Goal: Task Accomplishment & Management: Manage account settings

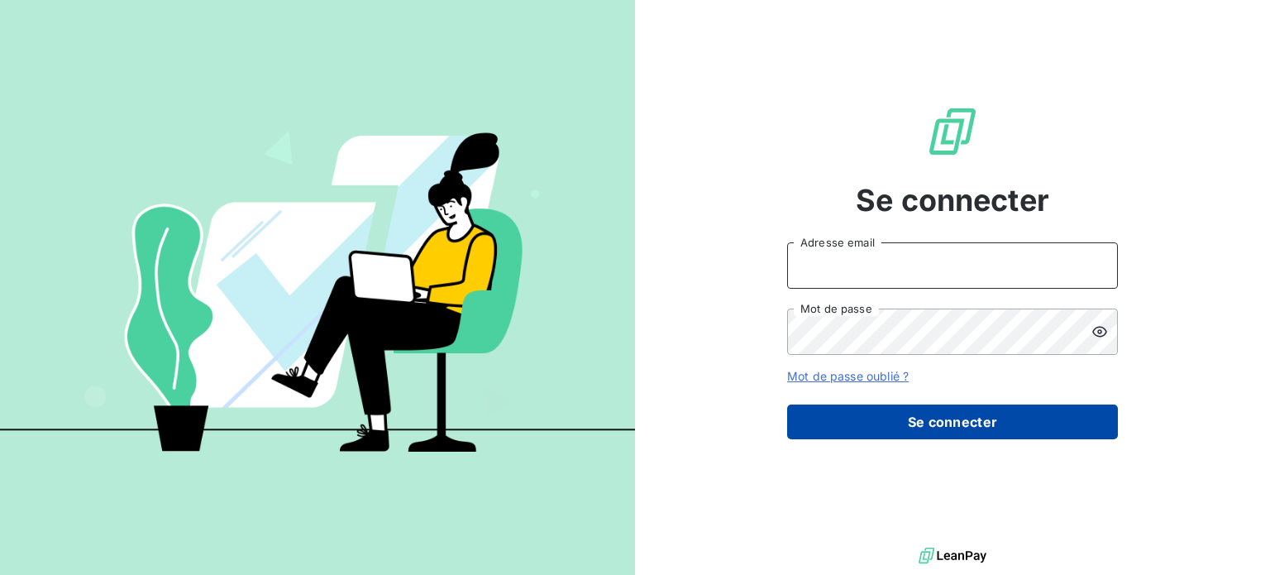
type input "[EMAIL_ADDRESS][DOMAIN_NAME]"
click at [925, 416] on button "Se connecter" at bounding box center [952, 421] width 331 height 35
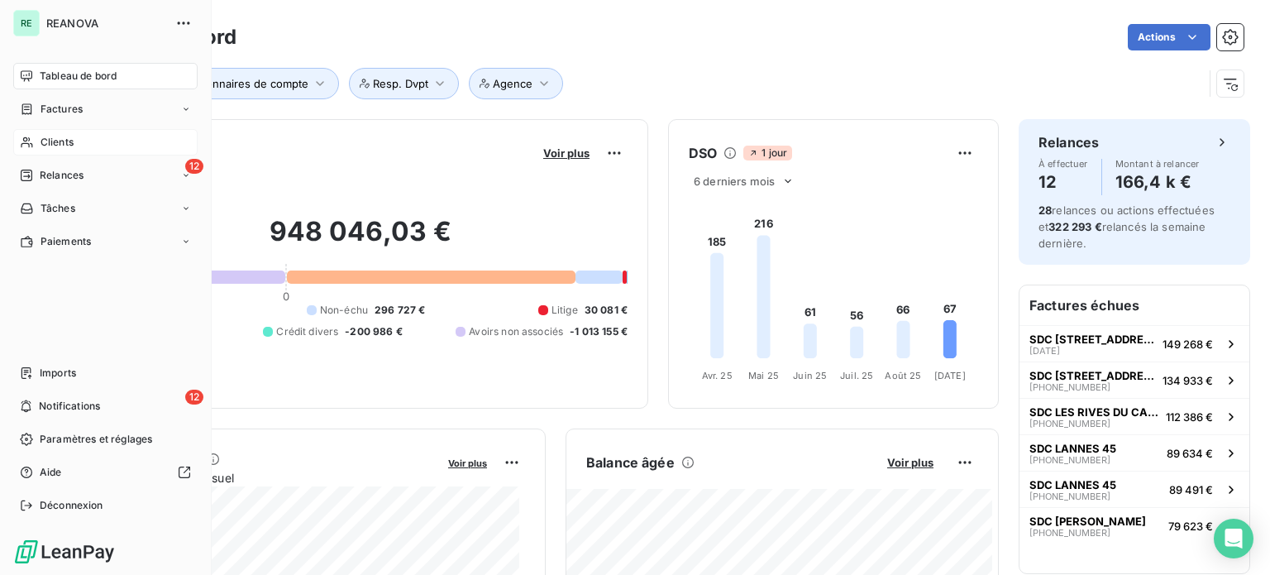
click at [61, 140] on span "Clients" at bounding box center [57, 142] width 33 height 15
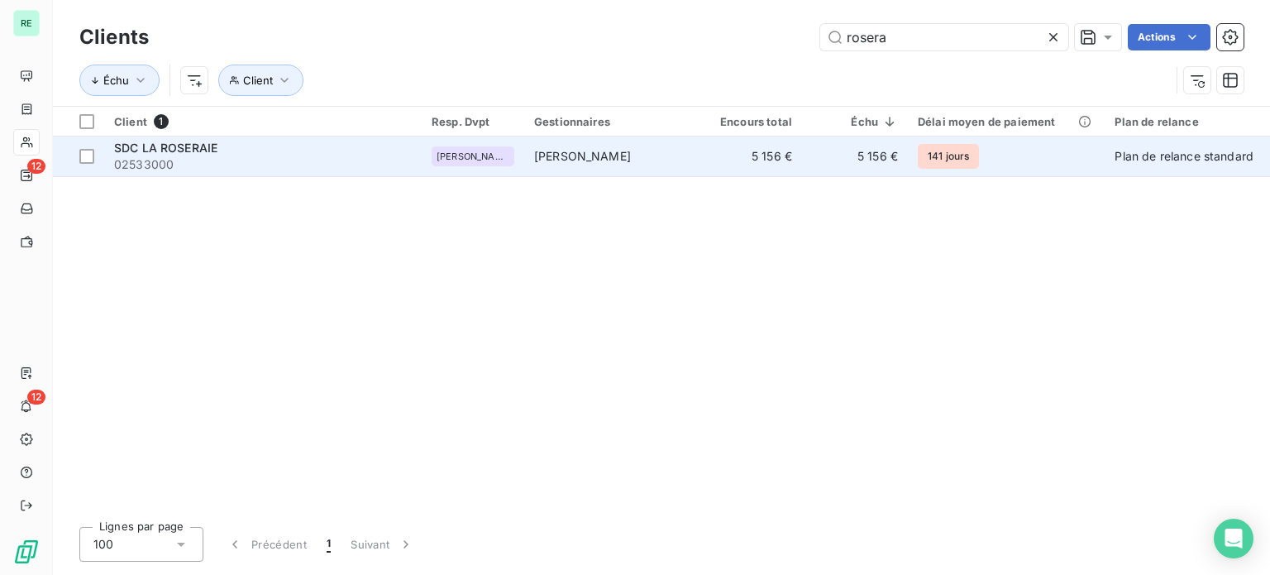
type input "rosera"
click at [385, 153] on div "SDC LA ROSERAIE" at bounding box center [263, 148] width 298 height 17
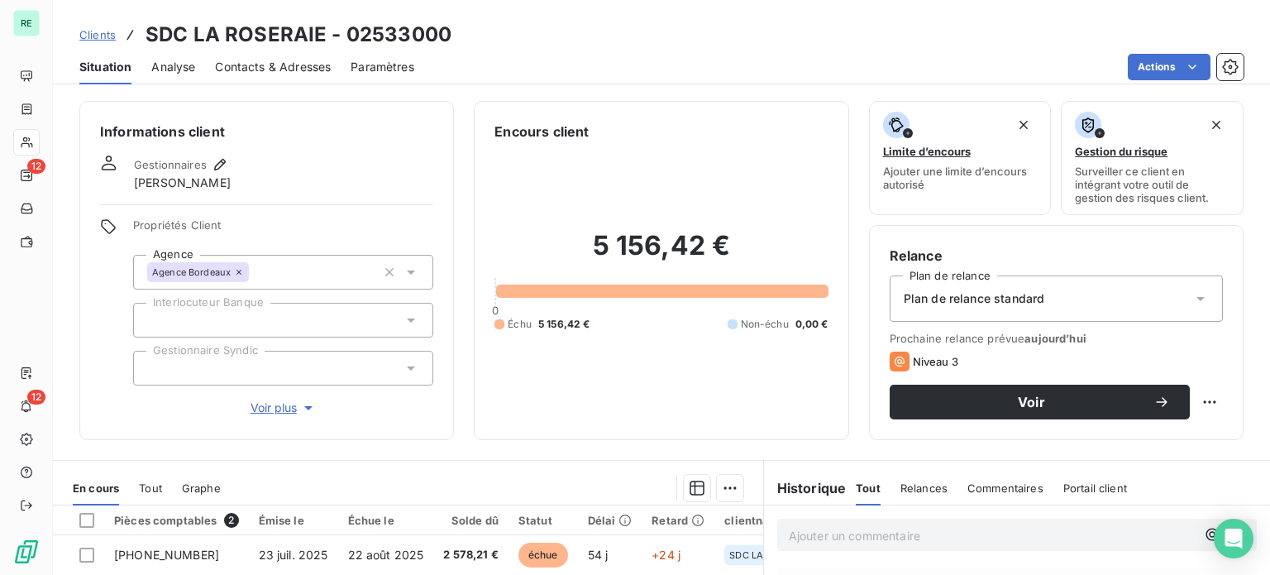
click at [171, 59] on span "Analyse" at bounding box center [173, 67] width 44 height 17
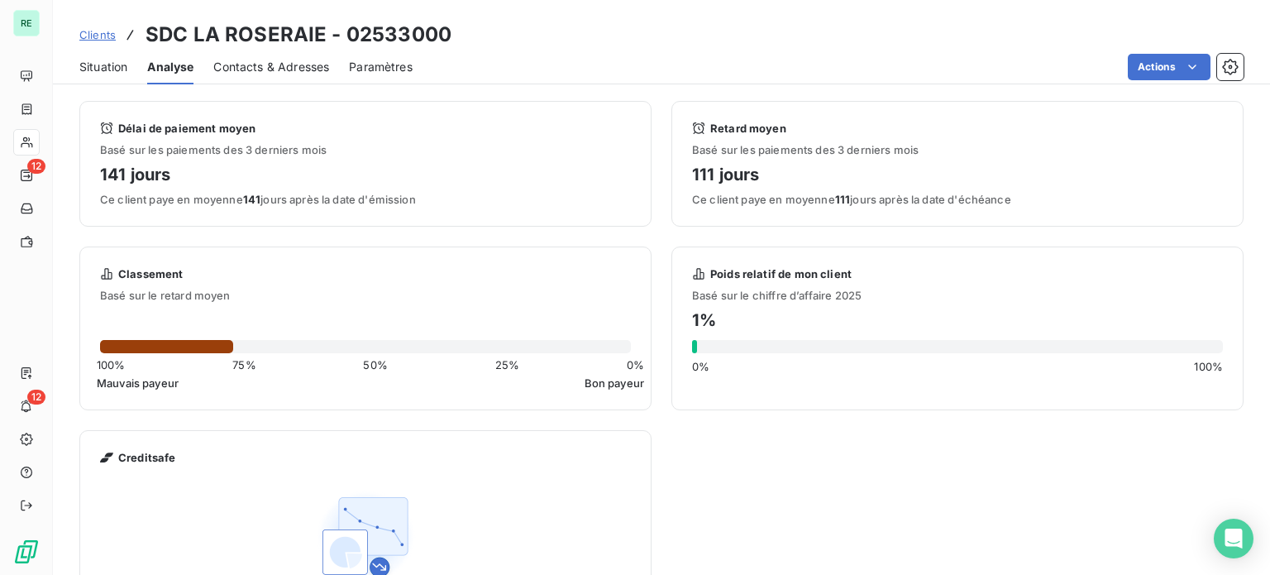
click at [116, 72] on span "Situation" at bounding box center [103, 67] width 48 height 17
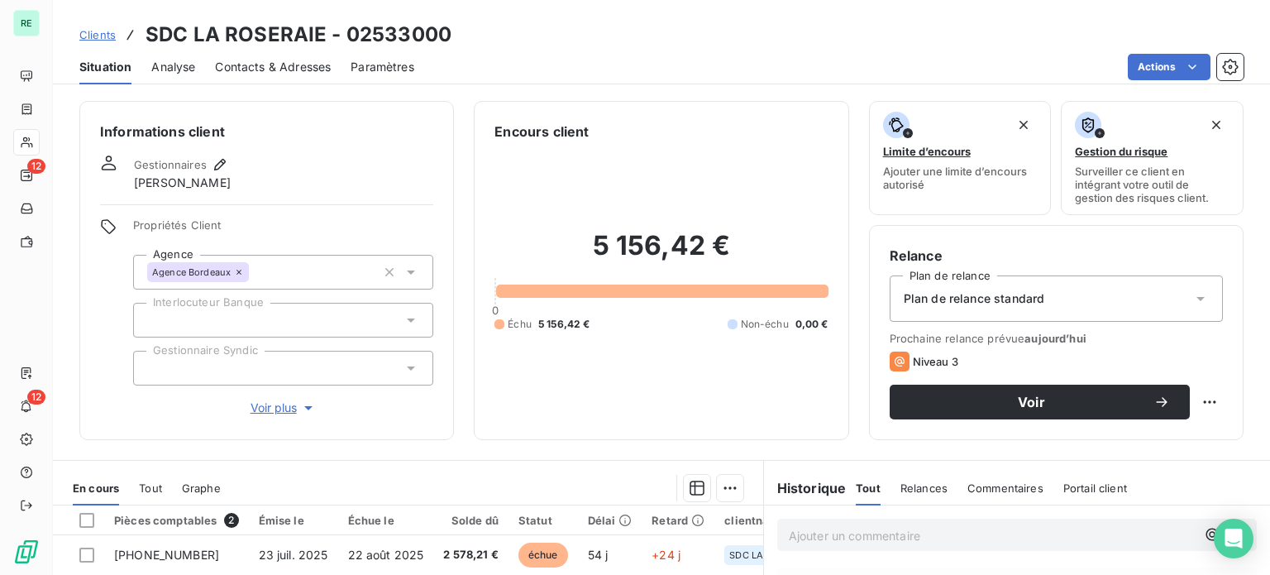
scroll to position [248, 0]
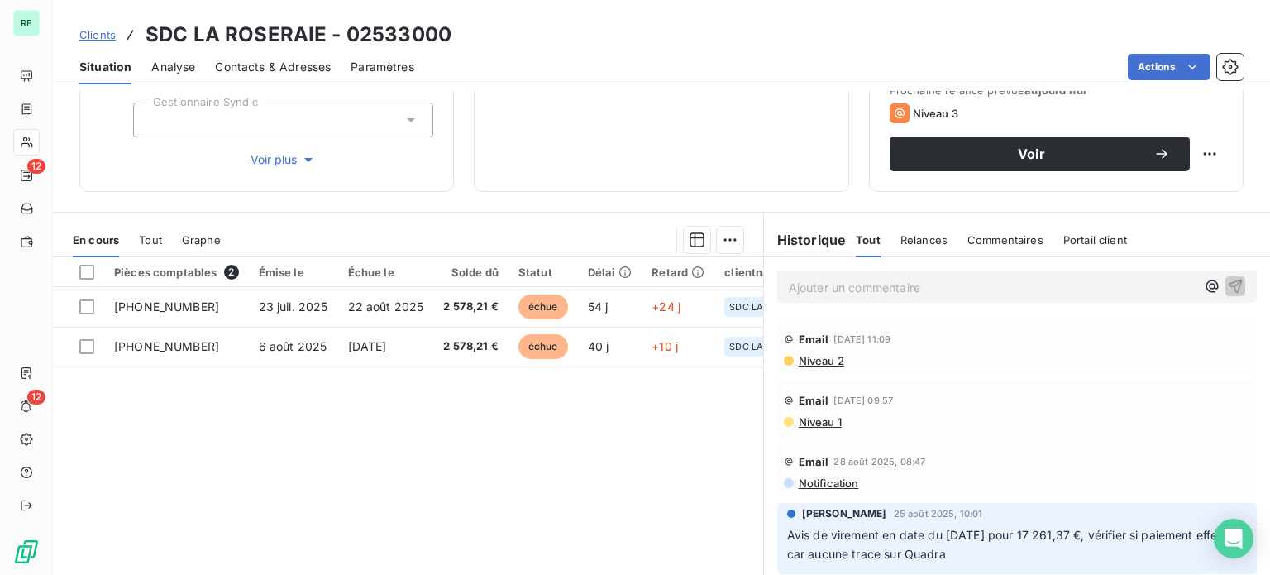
click at [797, 237] on h6 "Historique" at bounding box center [805, 240] width 83 height 20
click at [155, 231] on div "Tout" at bounding box center [150, 239] width 23 height 35
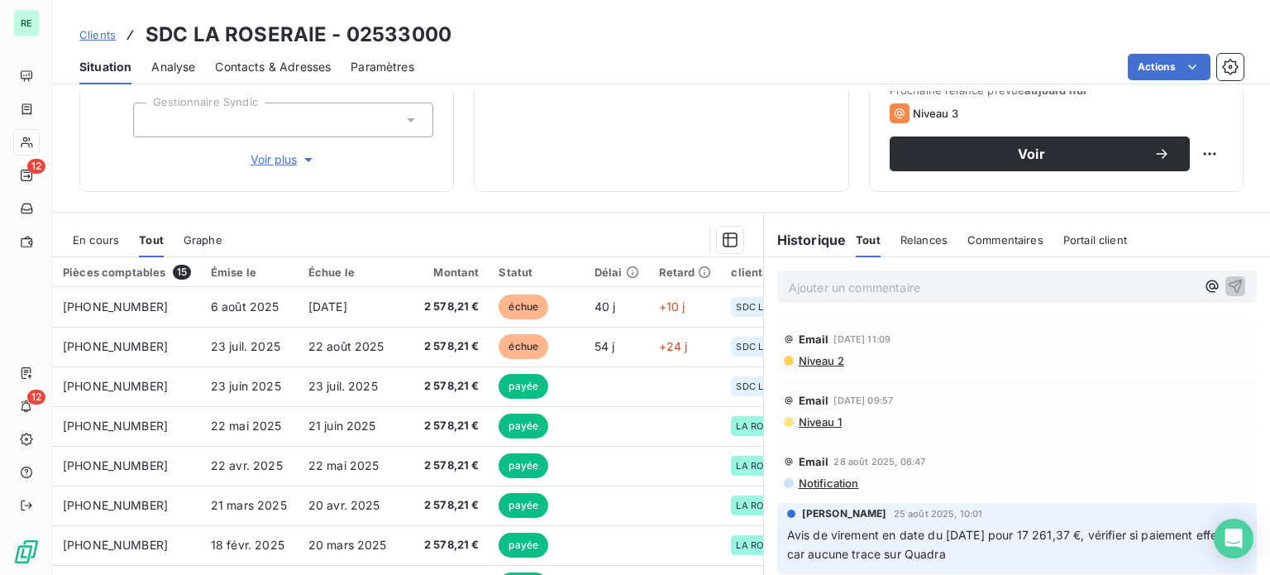
click at [206, 233] on span "Graphe" at bounding box center [203, 239] width 39 height 13
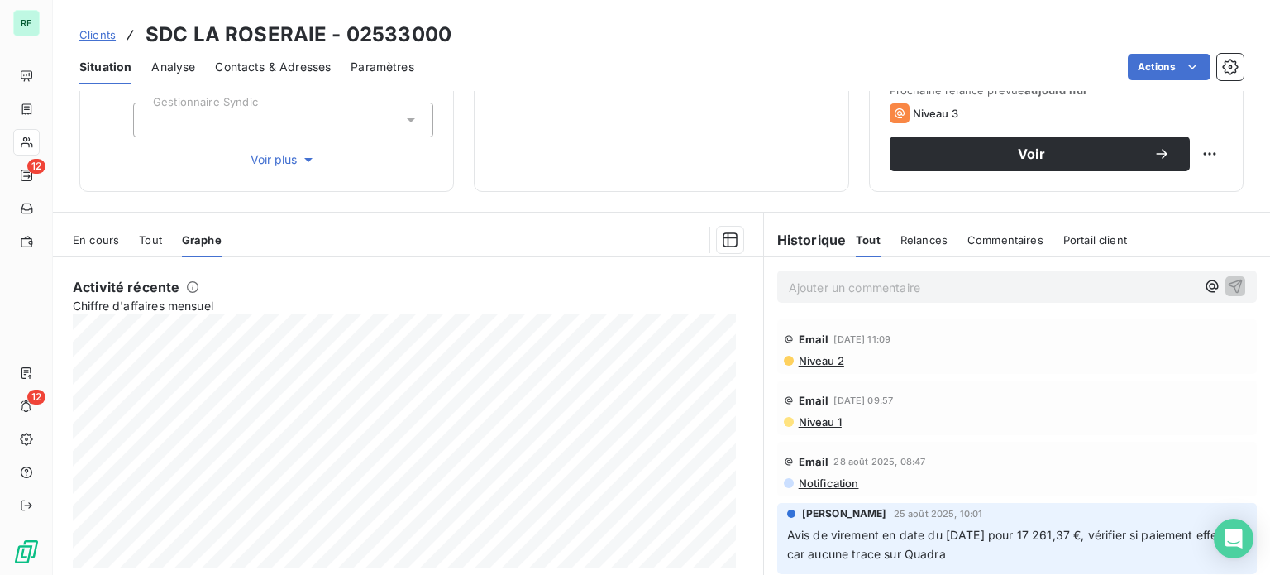
click at [135, 237] on div "En cours Tout Graphe" at bounding box center [408, 239] width 710 height 35
click at [143, 237] on span "Tout" at bounding box center [150, 239] width 23 height 13
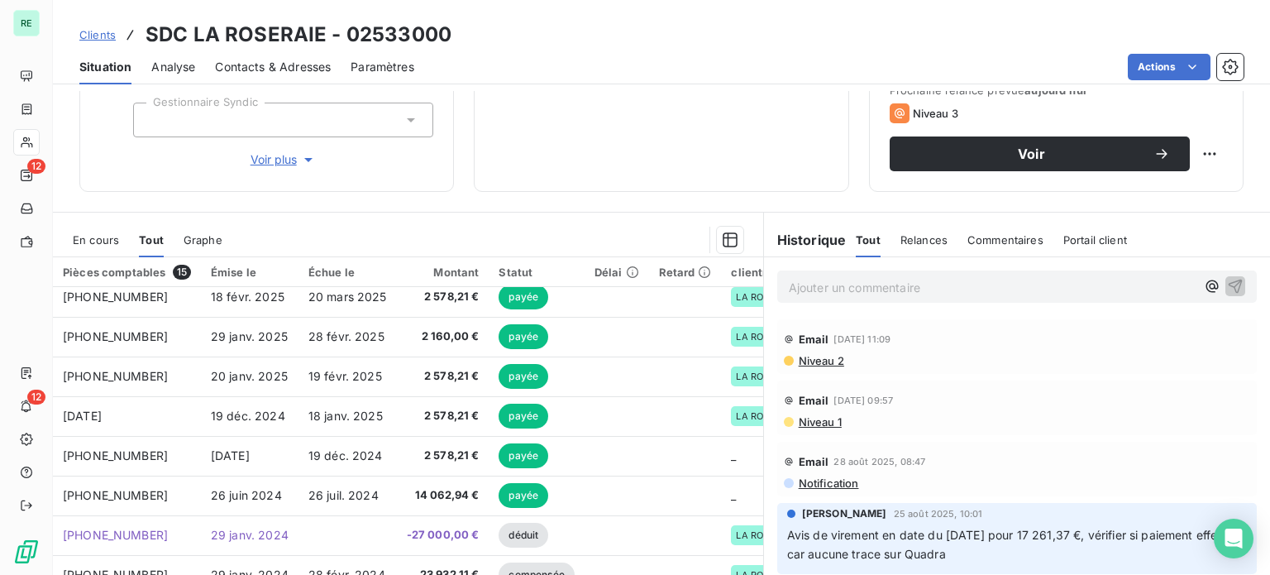
scroll to position [165, 0]
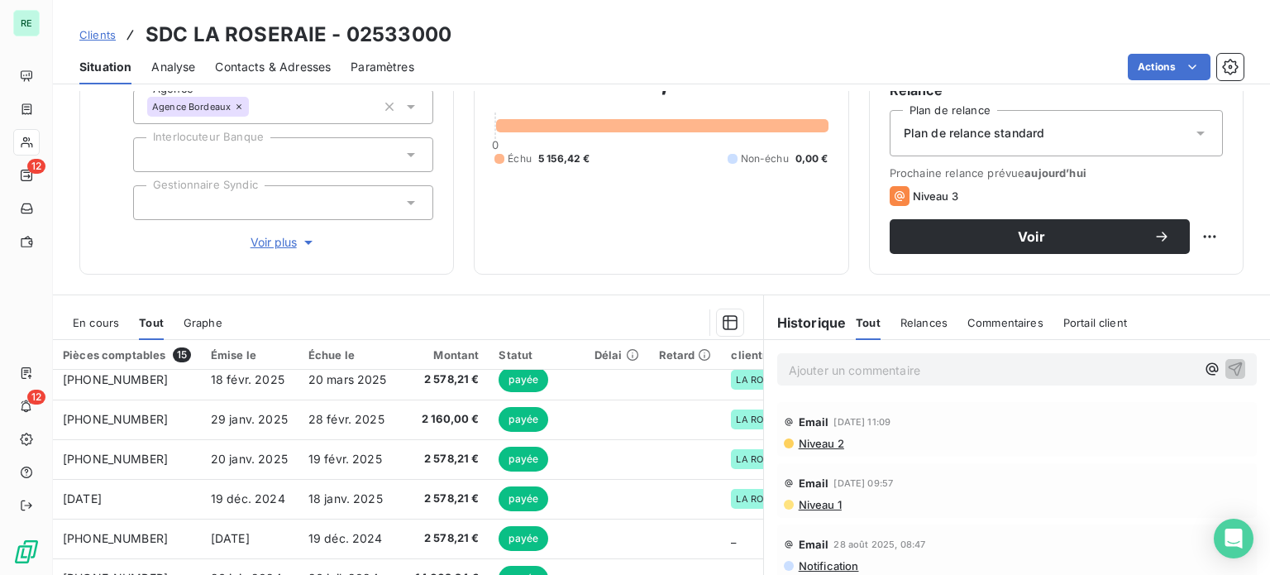
click at [86, 318] on span "En cours" at bounding box center [96, 322] width 46 height 13
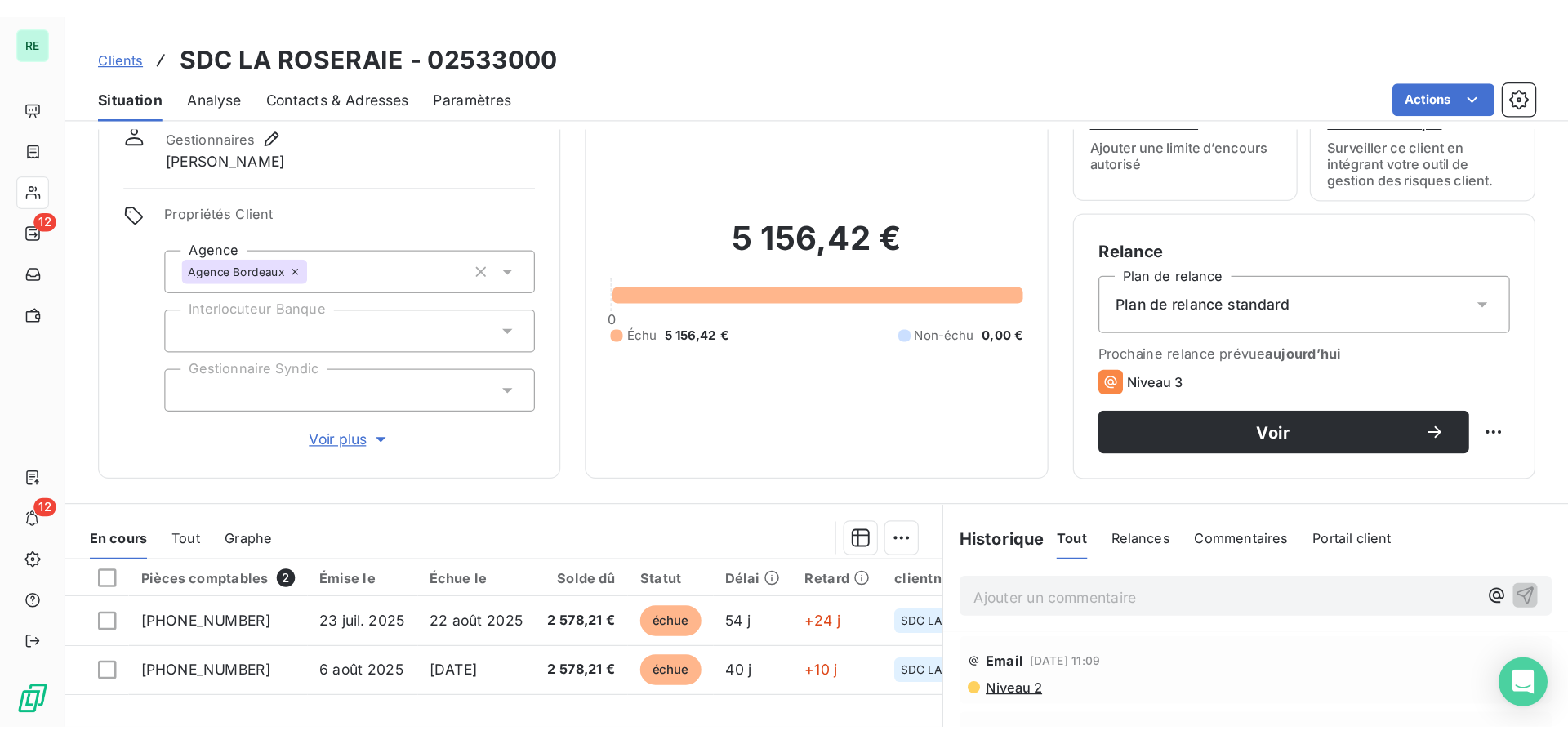
scroll to position [0, 0]
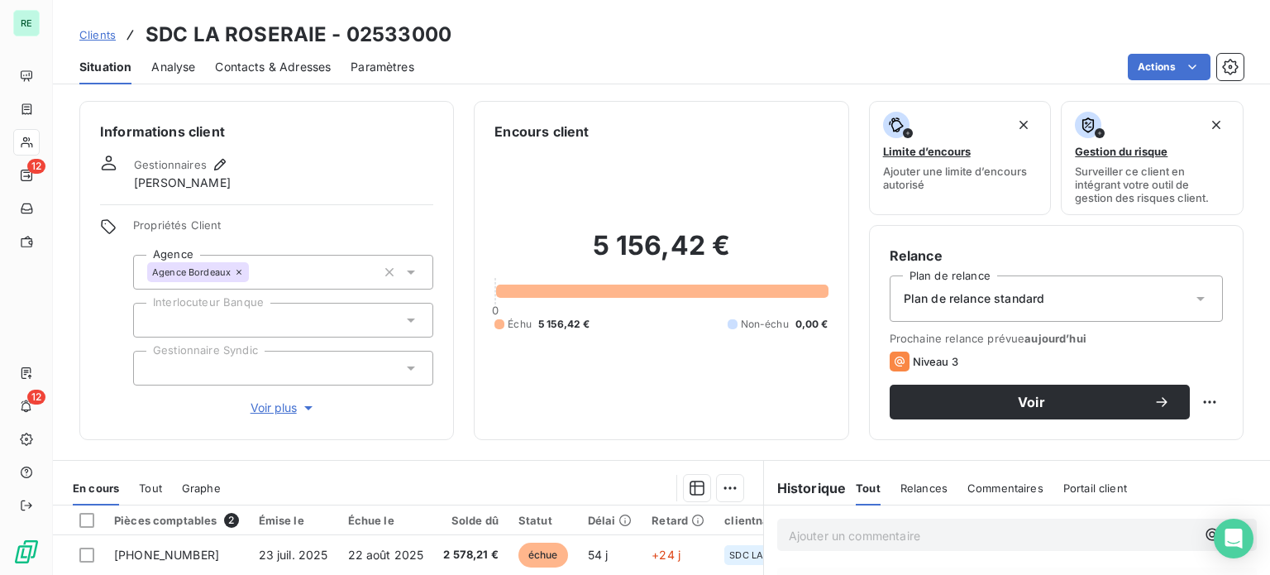
click at [97, 27] on link "Clients" at bounding box center [97, 34] width 36 height 17
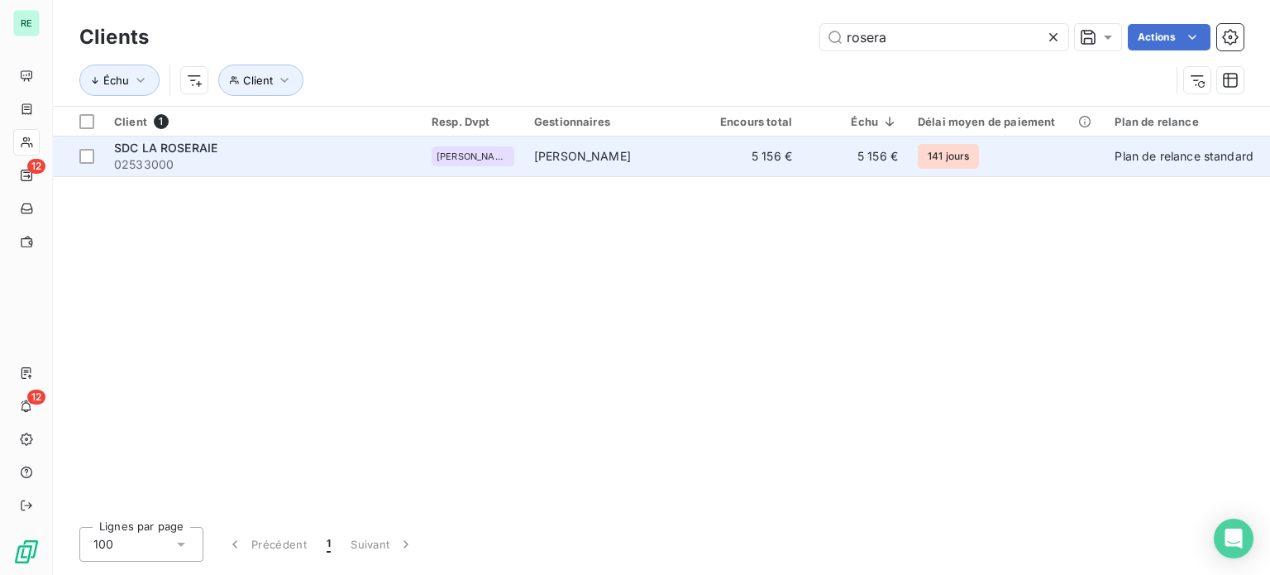
click at [395, 156] on span "02533000" at bounding box center [263, 164] width 298 height 17
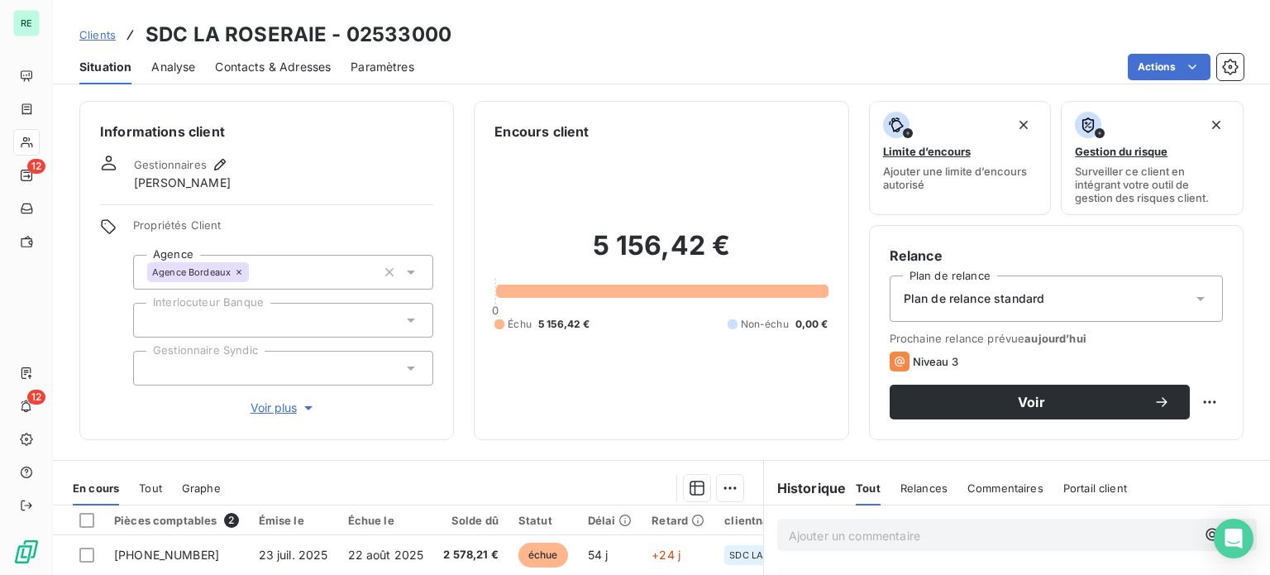
click at [100, 29] on span "Clients" at bounding box center [97, 34] width 36 height 13
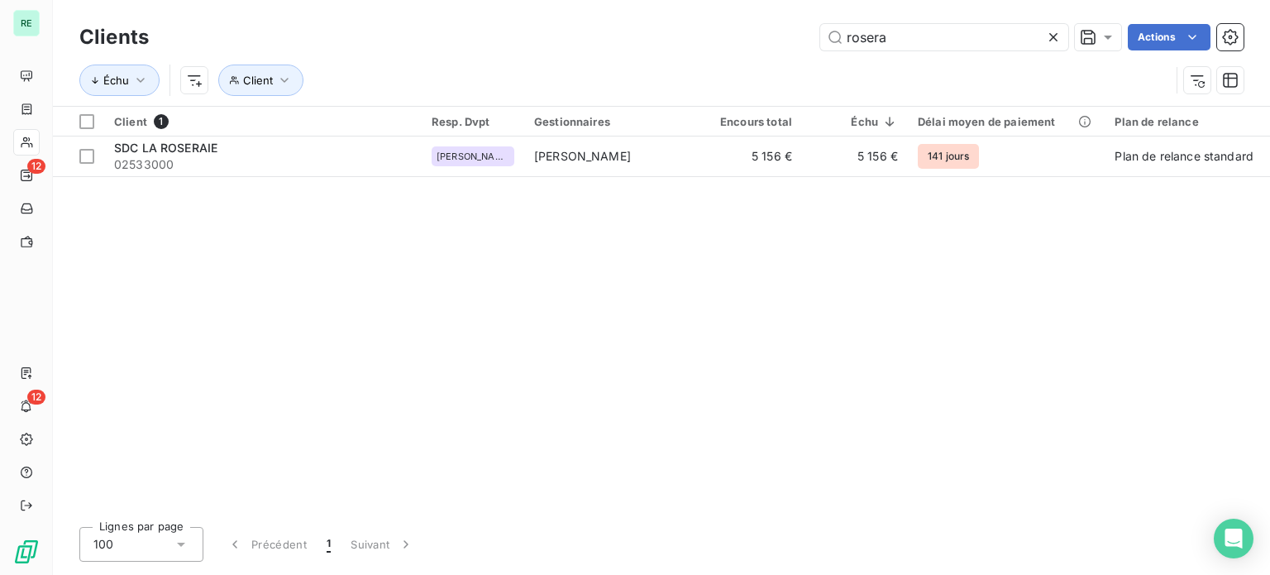
drag, startPoint x: 705, startPoint y: 45, endPoint x: 896, endPoint y: 32, distance: 190.7
click at [706, 45] on div "[PERSON_NAME] Actions" at bounding box center [706, 37] width 1075 height 26
click at [1054, 36] on icon at bounding box center [1053, 37] width 8 height 8
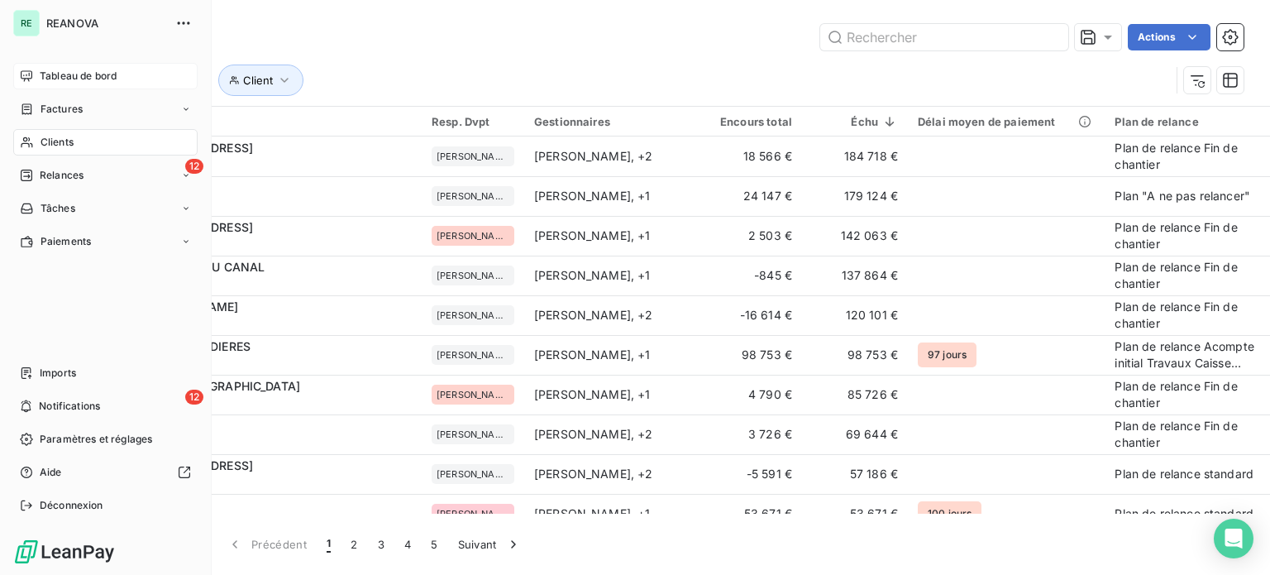
click at [46, 67] on div "Tableau de bord" at bounding box center [105, 76] width 184 height 26
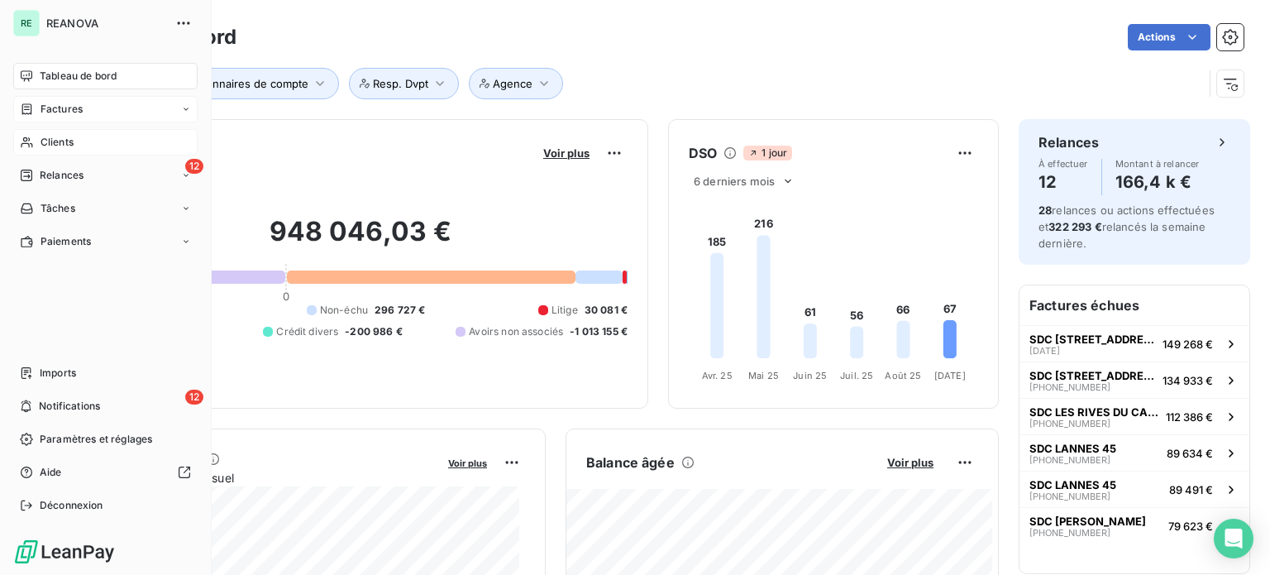
click at [59, 103] on span "Factures" at bounding box center [62, 109] width 42 height 15
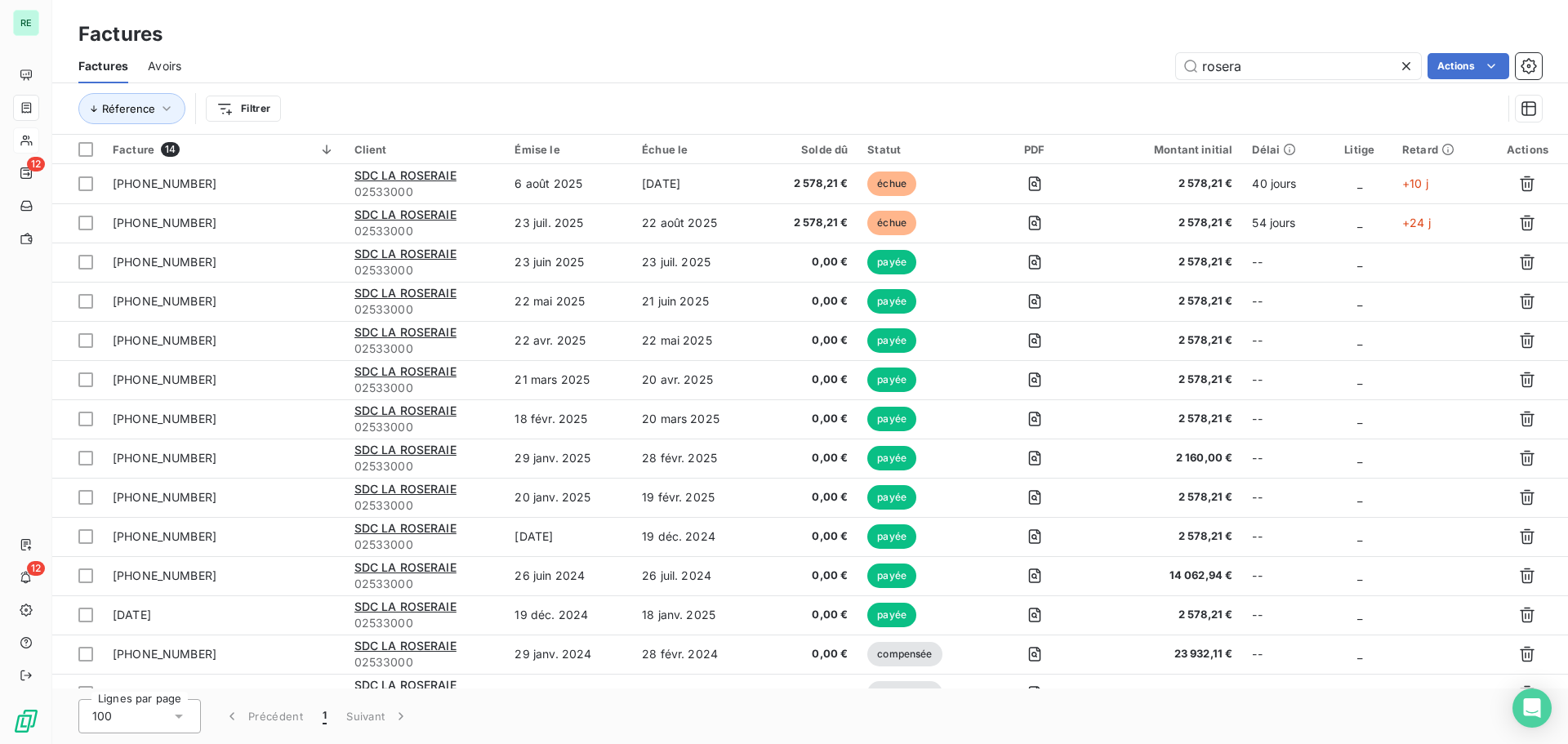
click at [1253, 63] on icon at bounding box center [1406, 66] width 8 height 8
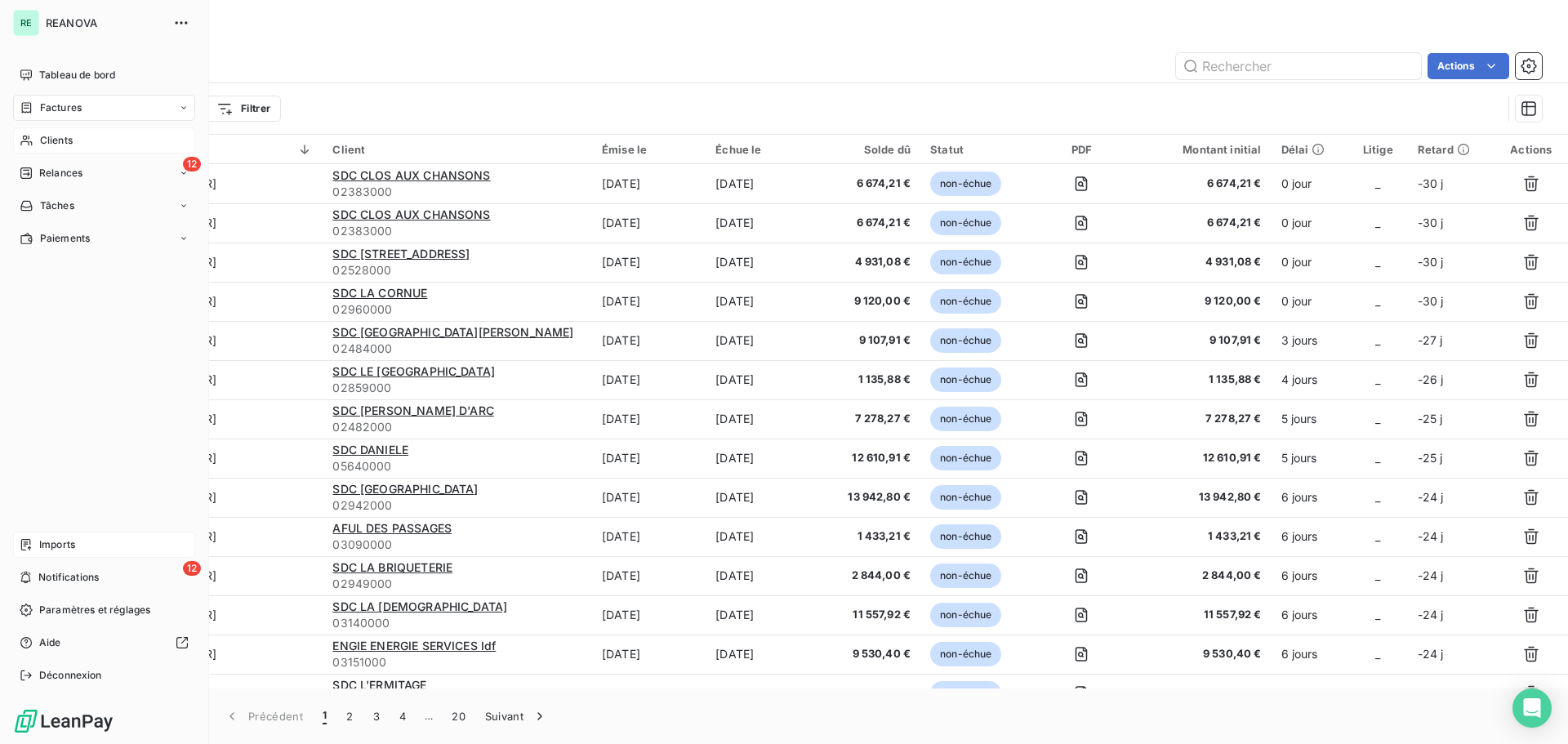
click at [82, 538] on div "Imports" at bounding box center [104, 544] width 182 height 26
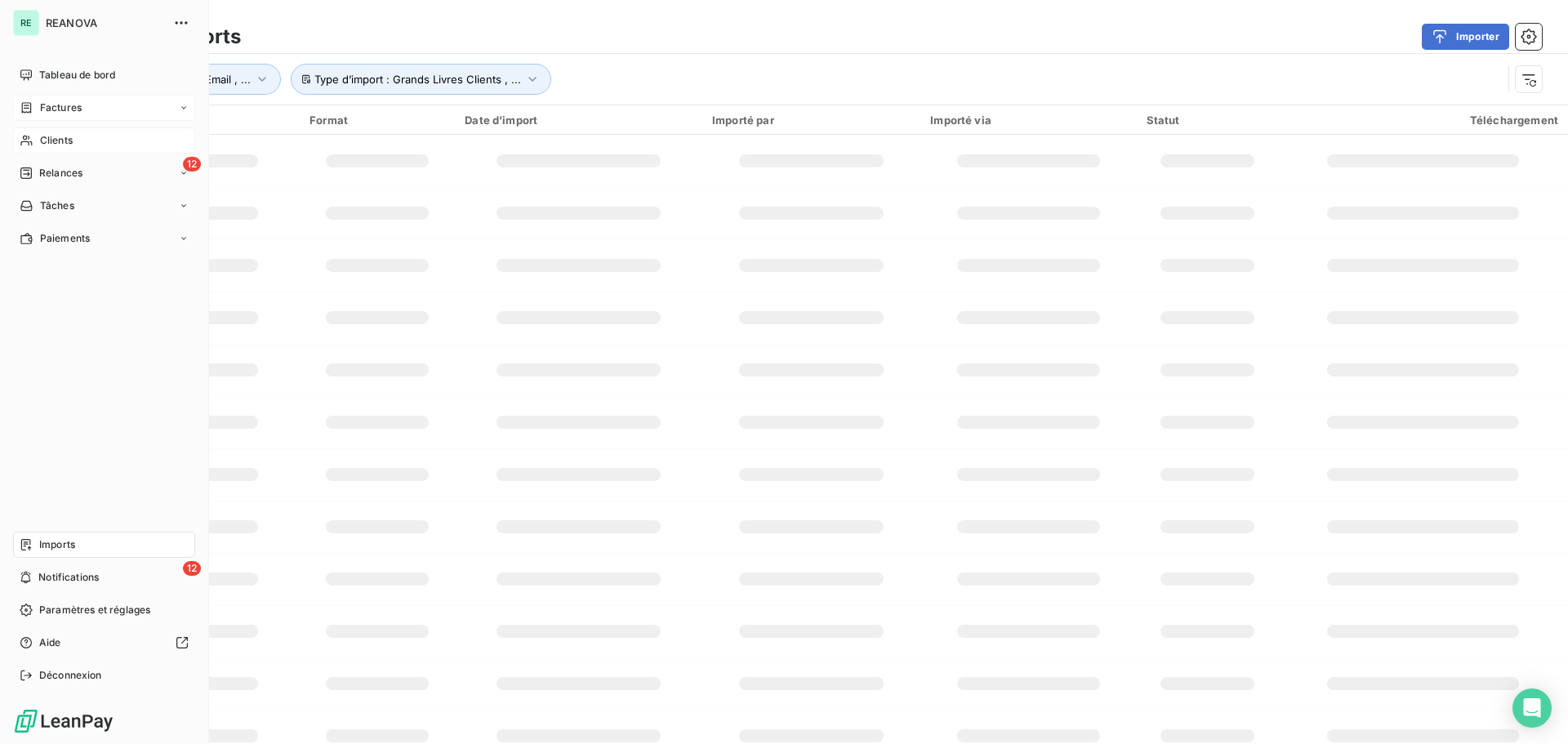
click at [84, 544] on div "Imports" at bounding box center [104, 544] width 182 height 26
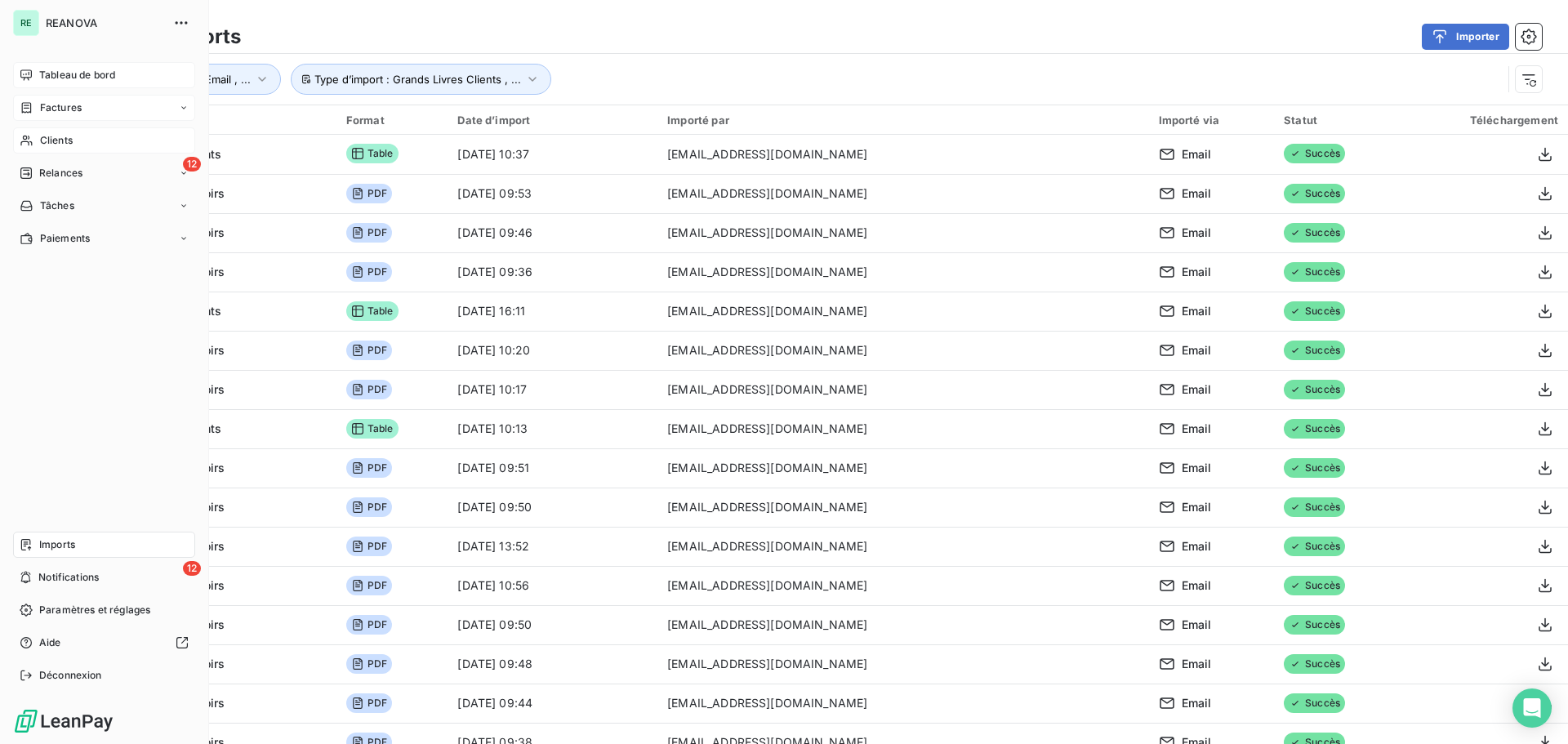
click at [59, 67] on div "Tableau de bord" at bounding box center [104, 75] width 182 height 26
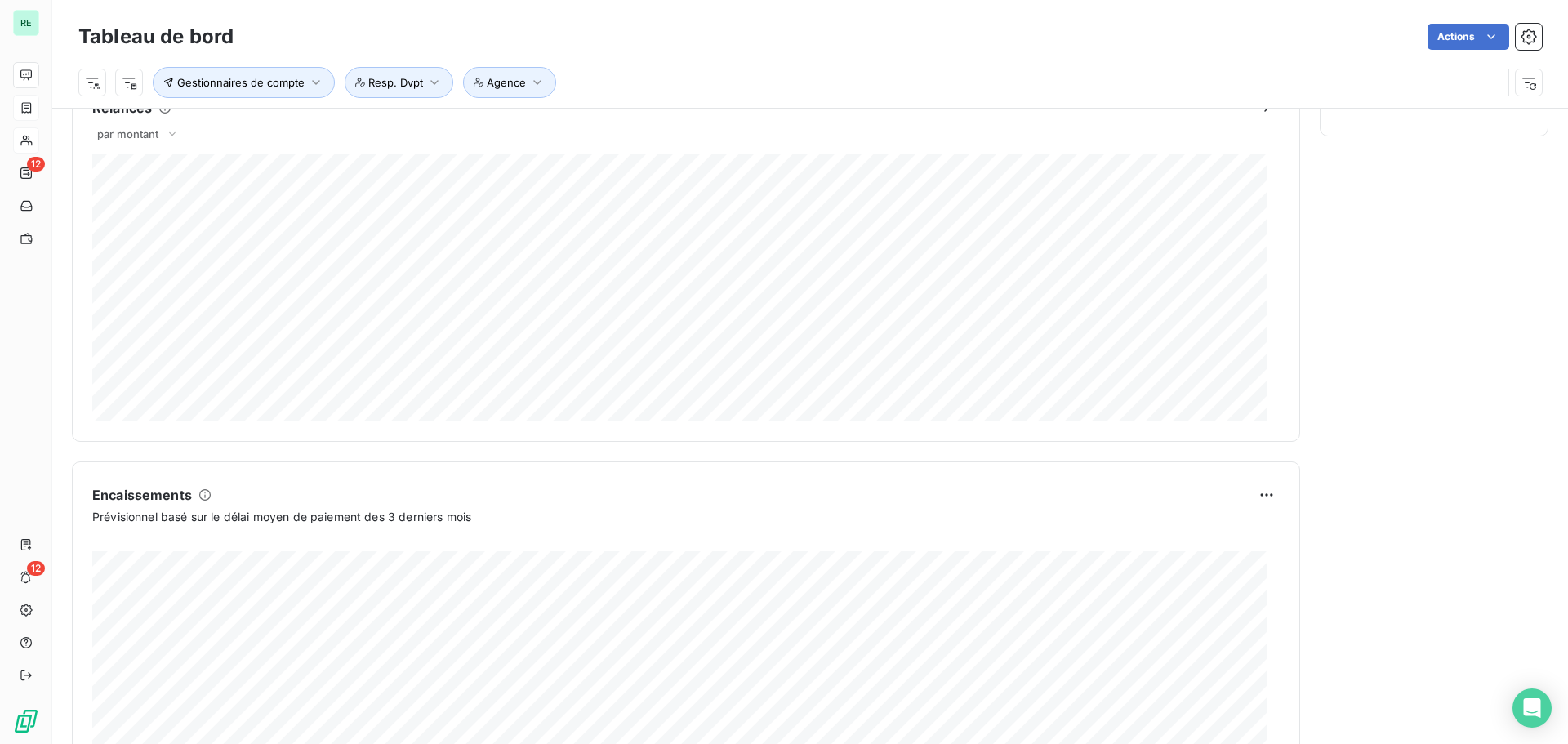
scroll to position [848, 0]
